Goal: Transaction & Acquisition: Purchase product/service

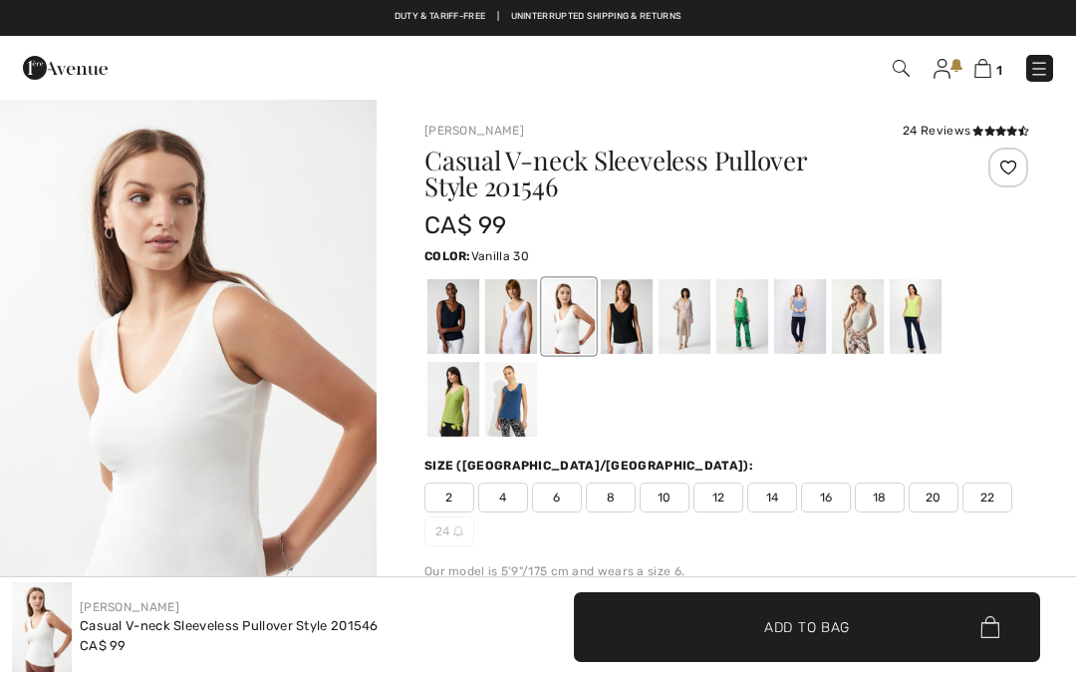
checkbox input "true"
click at [874, 623] on span "✔ Added to Bag Add to Bag" at bounding box center [807, 627] width 466 height 70
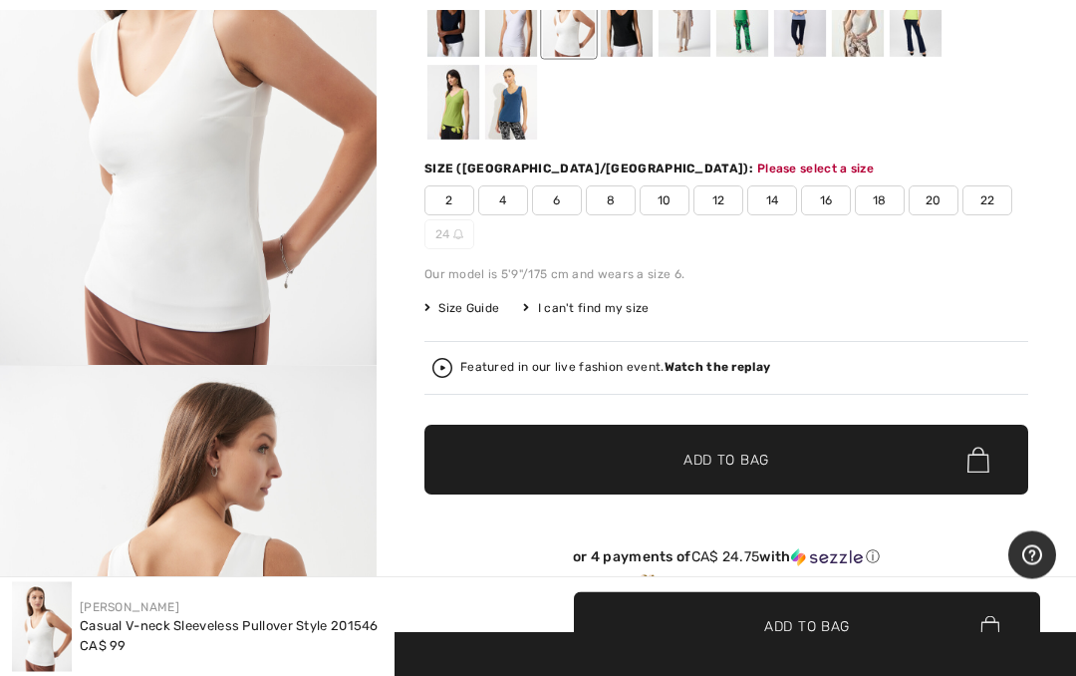
scroll to position [312, 0]
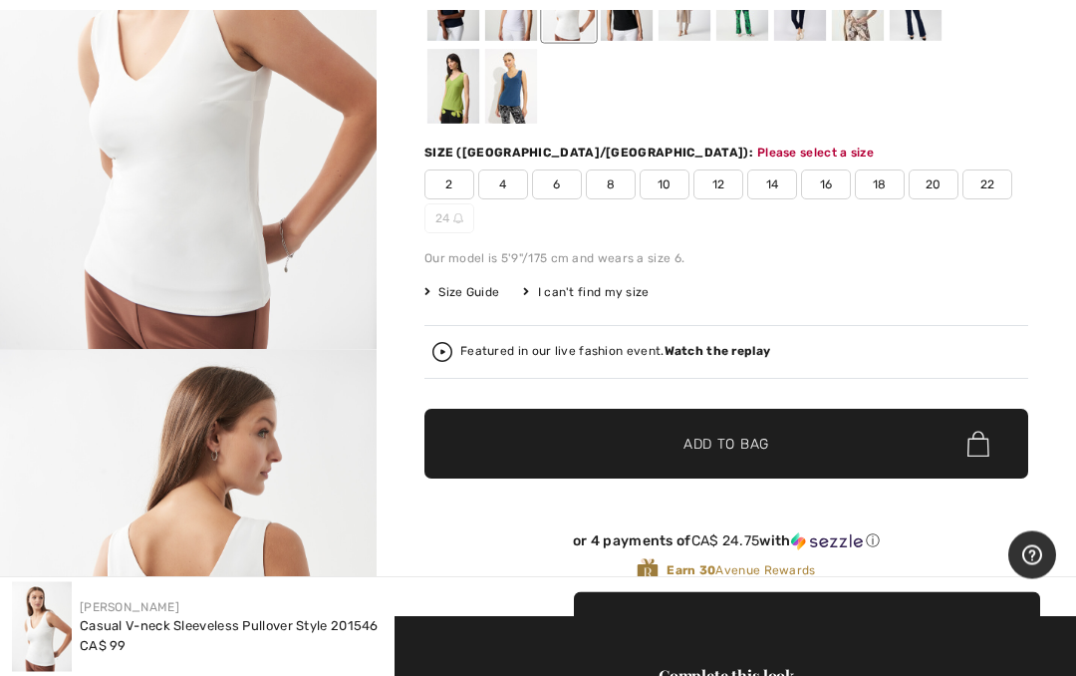
click at [869, 454] on span "✔ Added to Bag Add to Bag" at bounding box center [727, 445] width 604 height 70
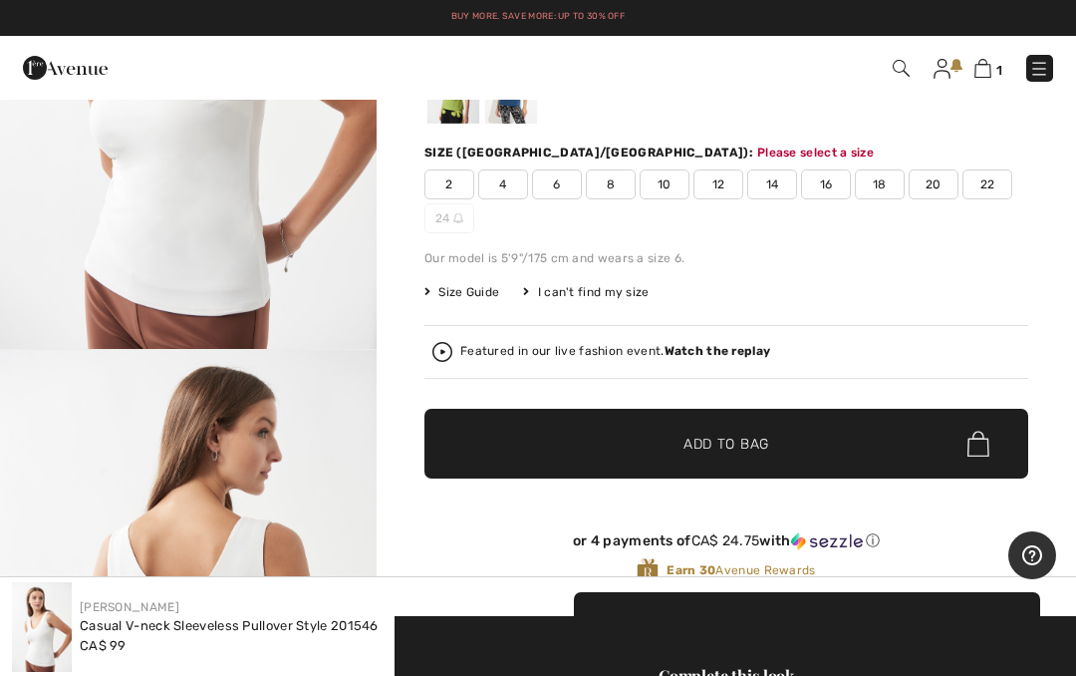
click at [765, 177] on span "14" at bounding box center [773, 184] width 50 height 30
click at [861, 443] on span "✔ Added to Bag Add to Bag" at bounding box center [727, 444] width 604 height 70
click at [981, 73] on img at bounding box center [981, 68] width 17 height 19
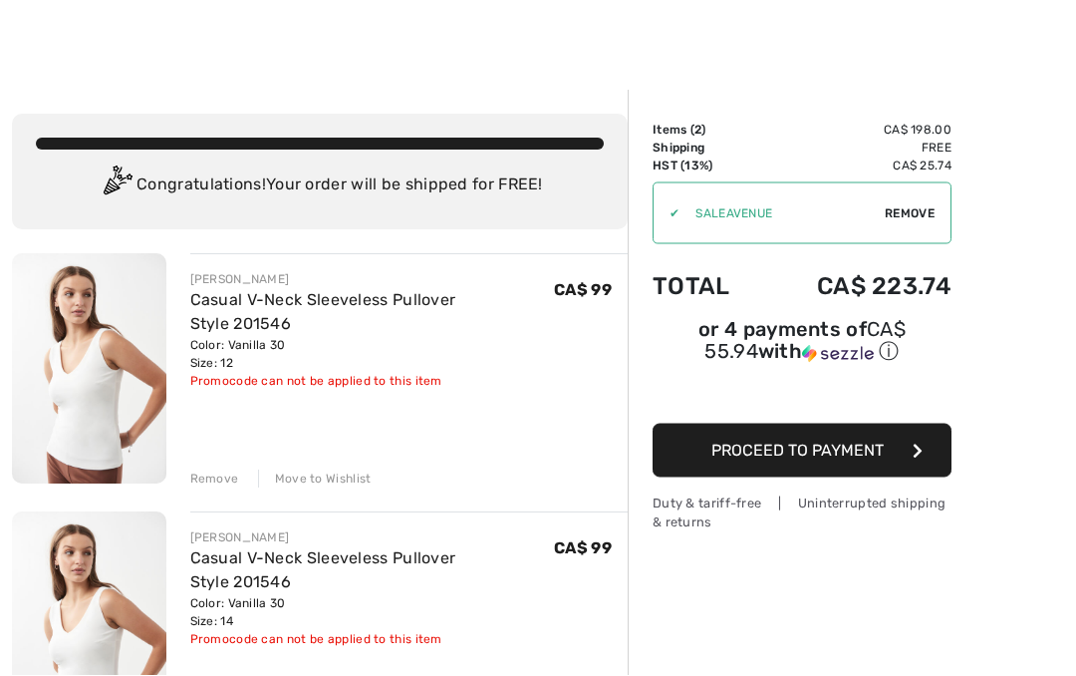
scroll to position [8, 0]
click at [823, 454] on span "Proceed to Payment" at bounding box center [798, 451] width 172 height 19
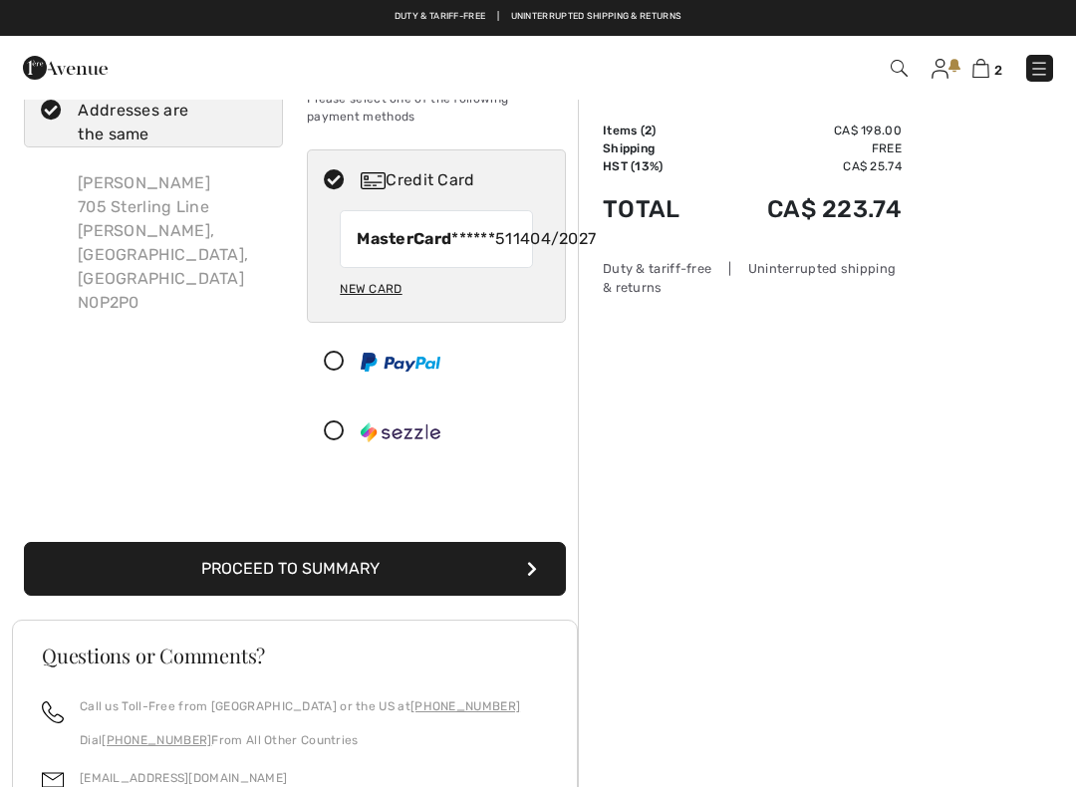
scroll to position [76, 0]
click at [526, 597] on button "Proceed to Summary" at bounding box center [295, 570] width 542 height 54
